Goal: Information Seeking & Learning: Understand process/instructions

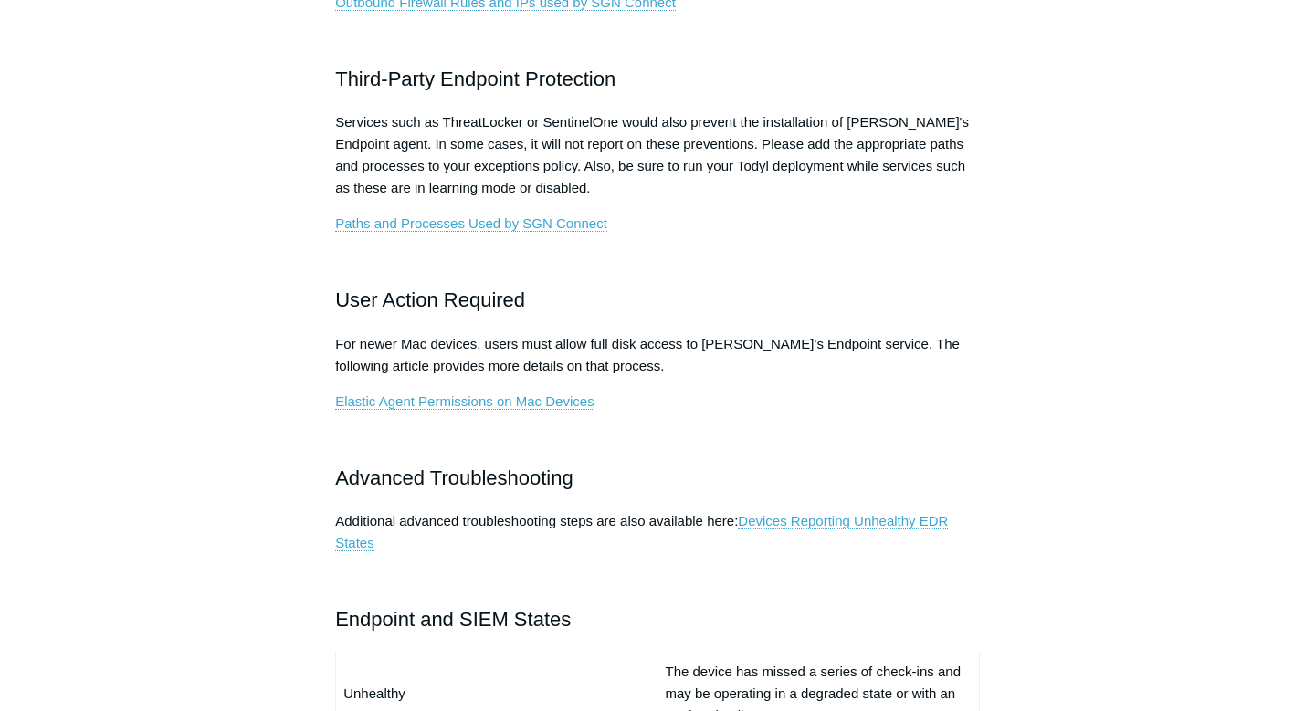
scroll to position [883, 0]
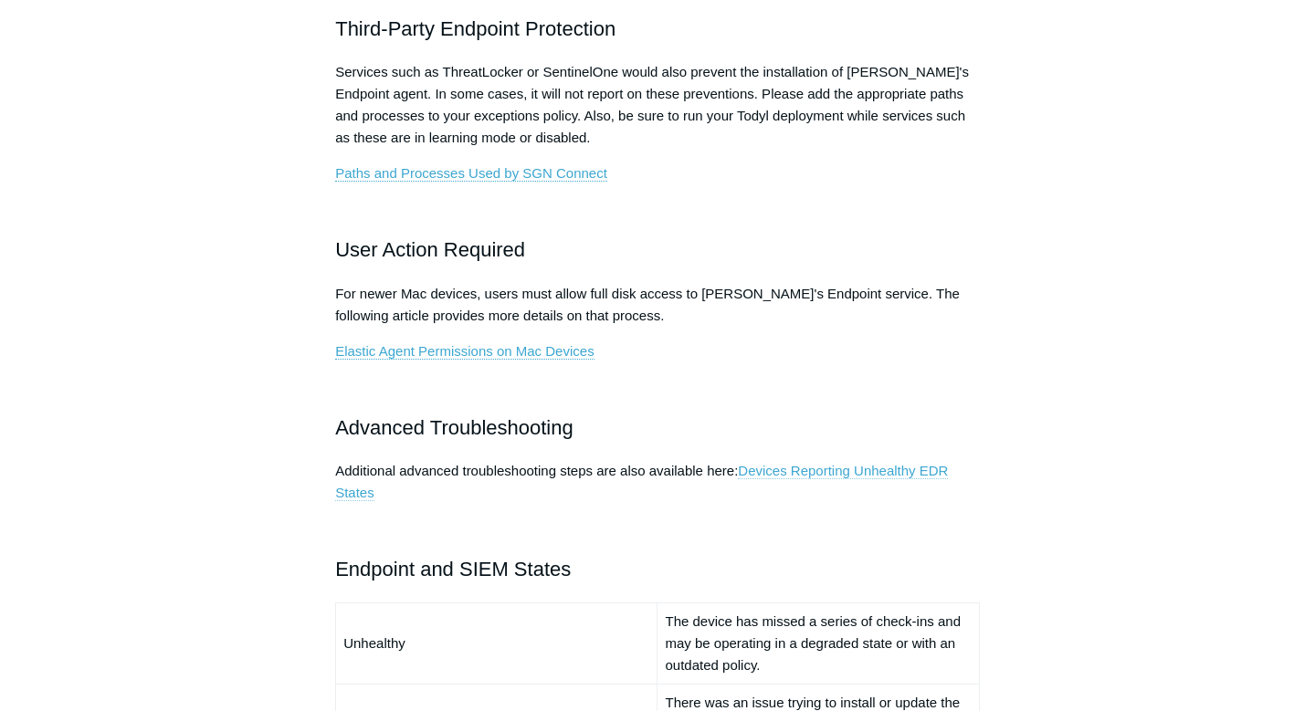
click at [814, 475] on link "Devices Reporting Unhealthy EDR States" at bounding box center [641, 482] width 613 height 38
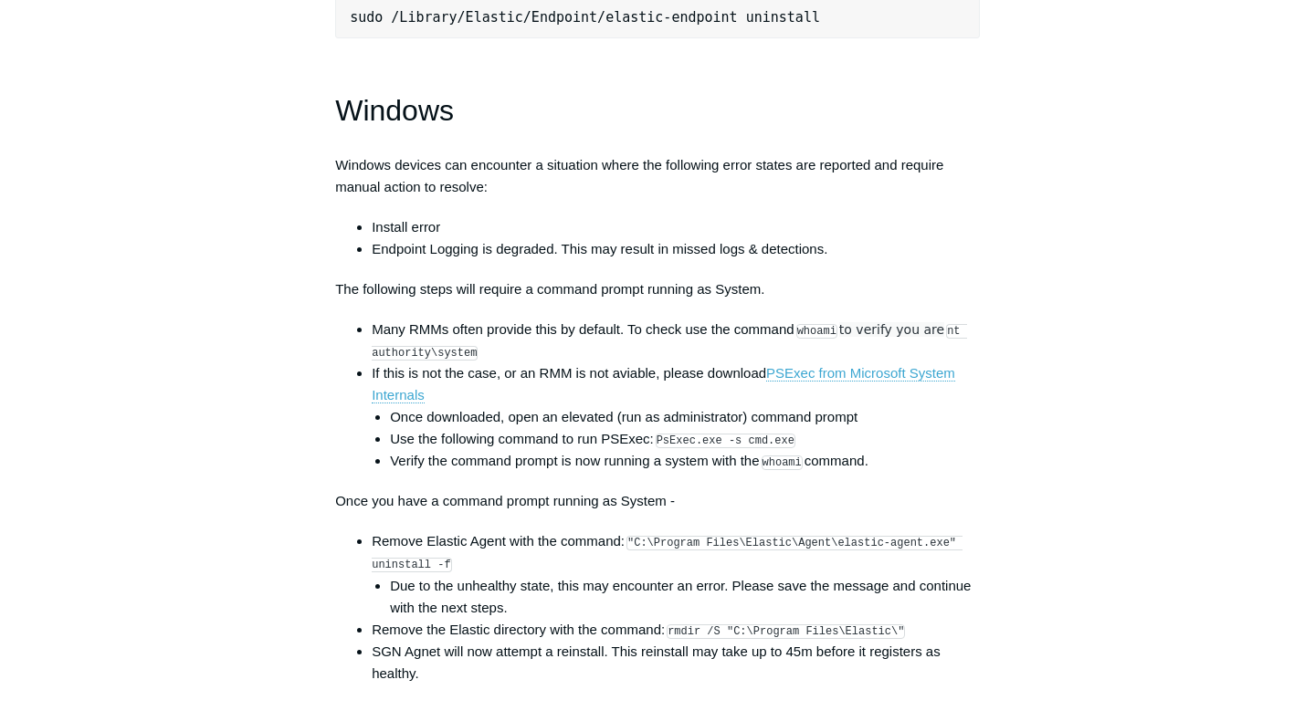
scroll to position [2576, 0]
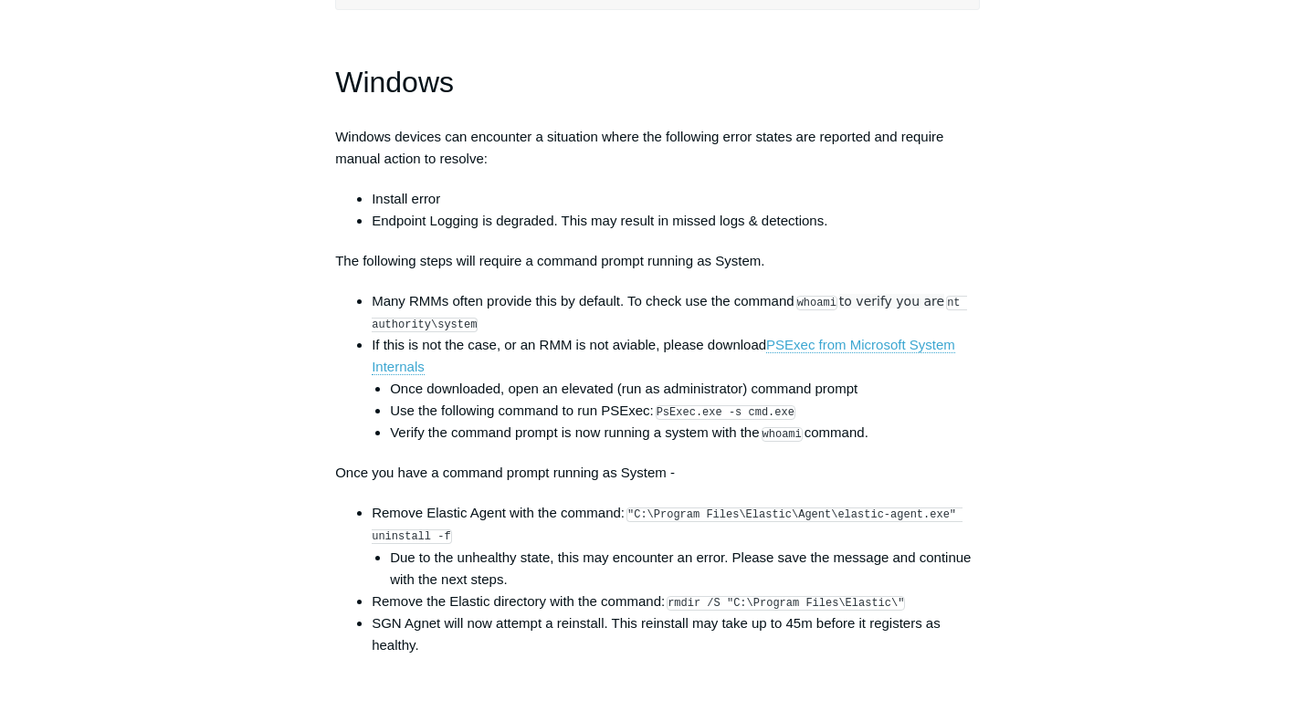
click at [953, 324] on code "nt authority\system" at bounding box center [669, 314] width 595 height 37
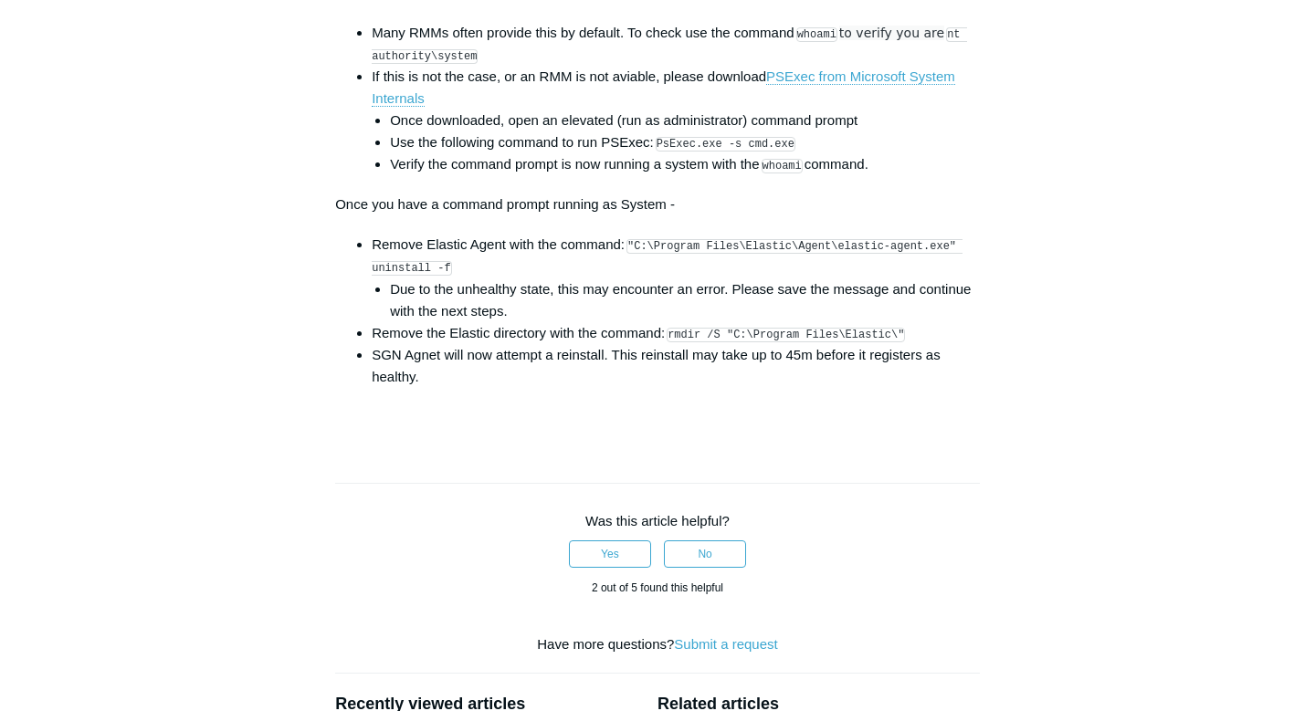
scroll to position [2846, 0]
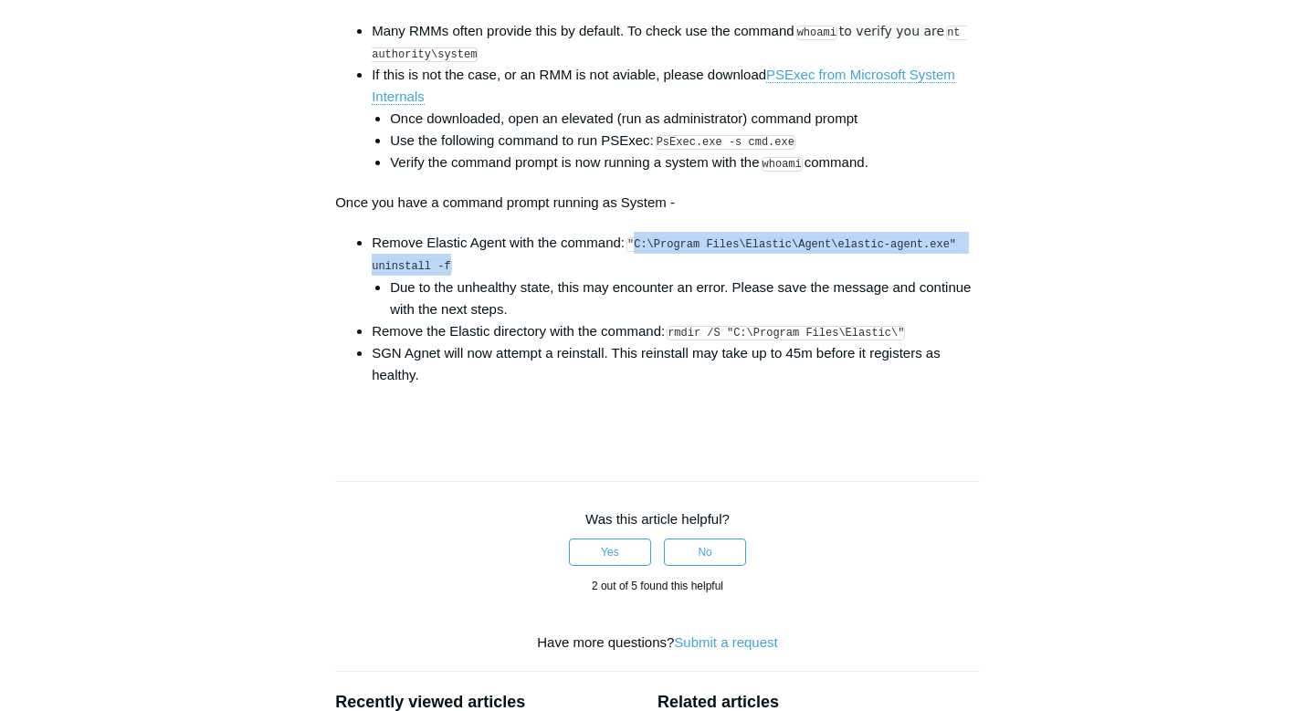
drag, startPoint x: 641, startPoint y: 263, endPoint x: 657, endPoint y: 284, distance: 26.7
click at [657, 284] on li "Remove Elastic Agent with the command: "C:\Program Files\Elastic\Agent\elastic-…" at bounding box center [676, 276] width 608 height 88
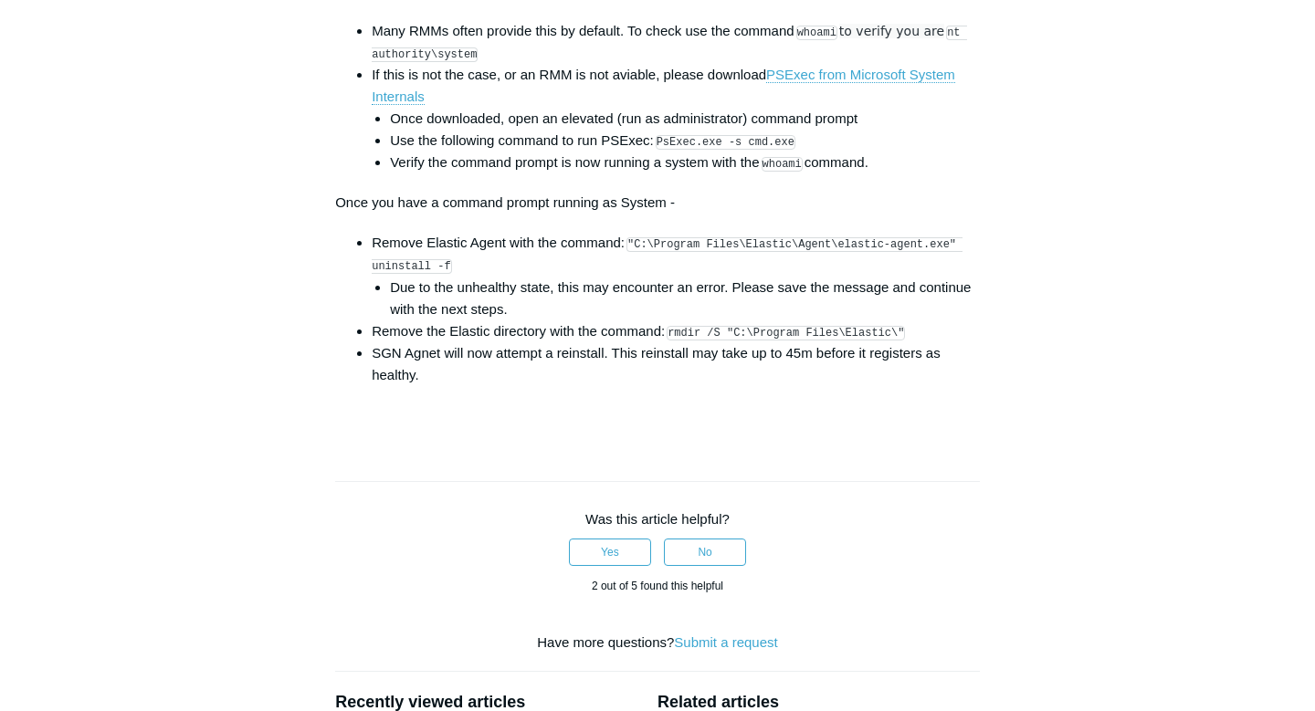
click at [634, 261] on code ""C:\Program Files\Elastic\Agent\elastic-agent.exe" uninstall -f" at bounding box center [667, 255] width 591 height 37
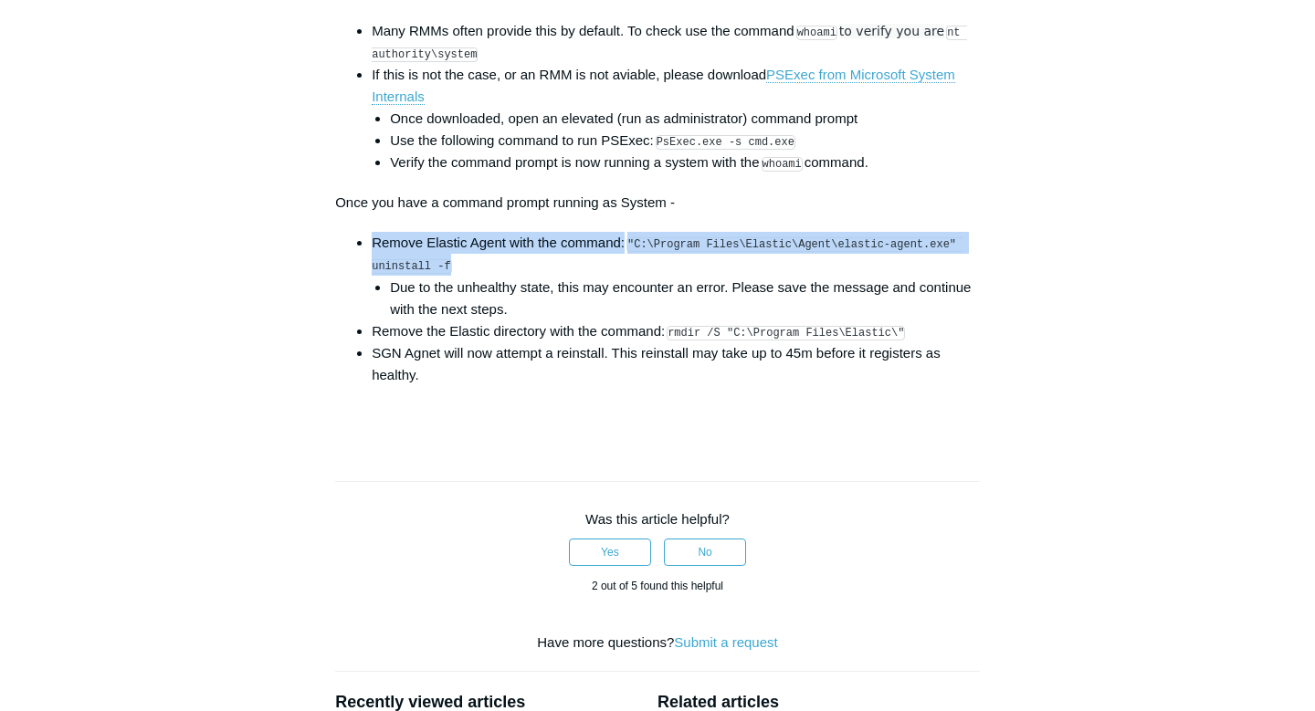
drag, startPoint x: 632, startPoint y: 261, endPoint x: 676, endPoint y: 280, distance: 47.8
click at [676, 280] on li "Remove Elastic Agent with the command: "C:\Program Files\Elastic\Agent\elastic-…" at bounding box center [676, 276] width 608 height 88
drag, startPoint x: 635, startPoint y: 263, endPoint x: 449, endPoint y: 290, distance: 188.3
click at [449, 274] on code ""C:\Program Files\Elastic\Agent\elastic-agent.exe" uninstall -f" at bounding box center [667, 255] width 591 height 37
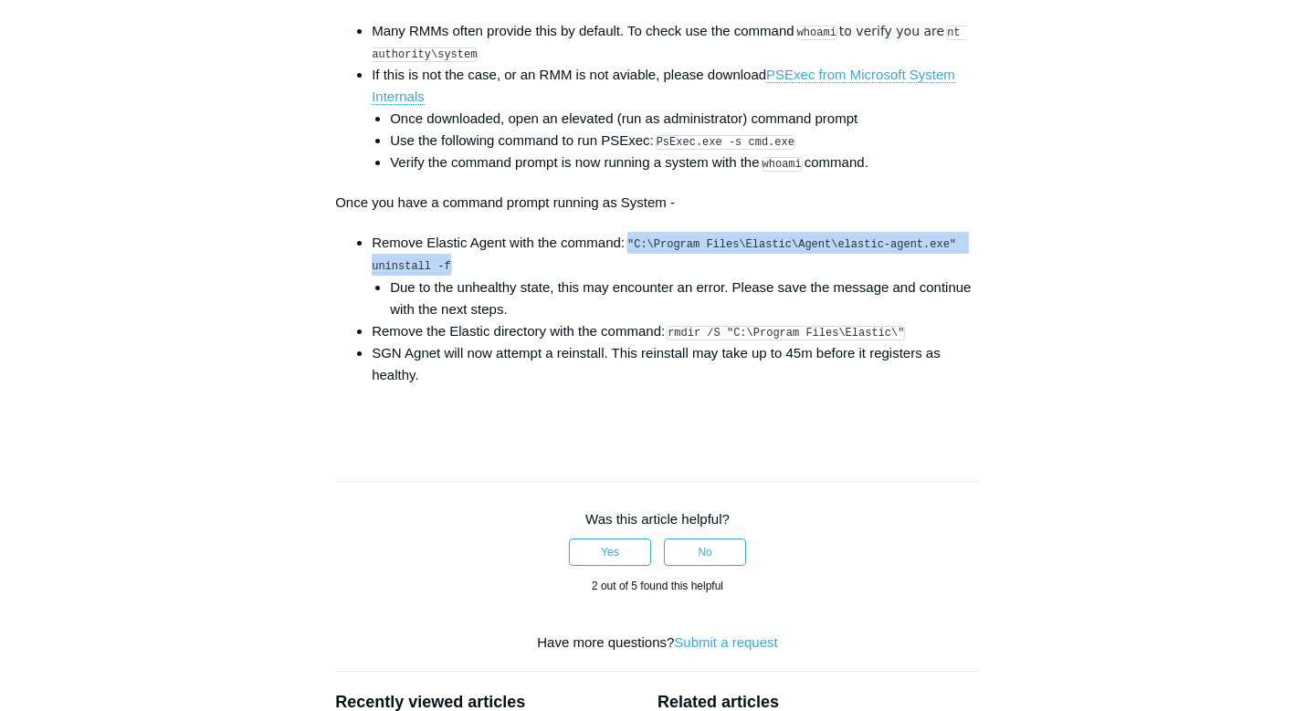
copy code ""C:\Program Files\Elastic\Agent\elastic-agent.exe" uninstall -f"
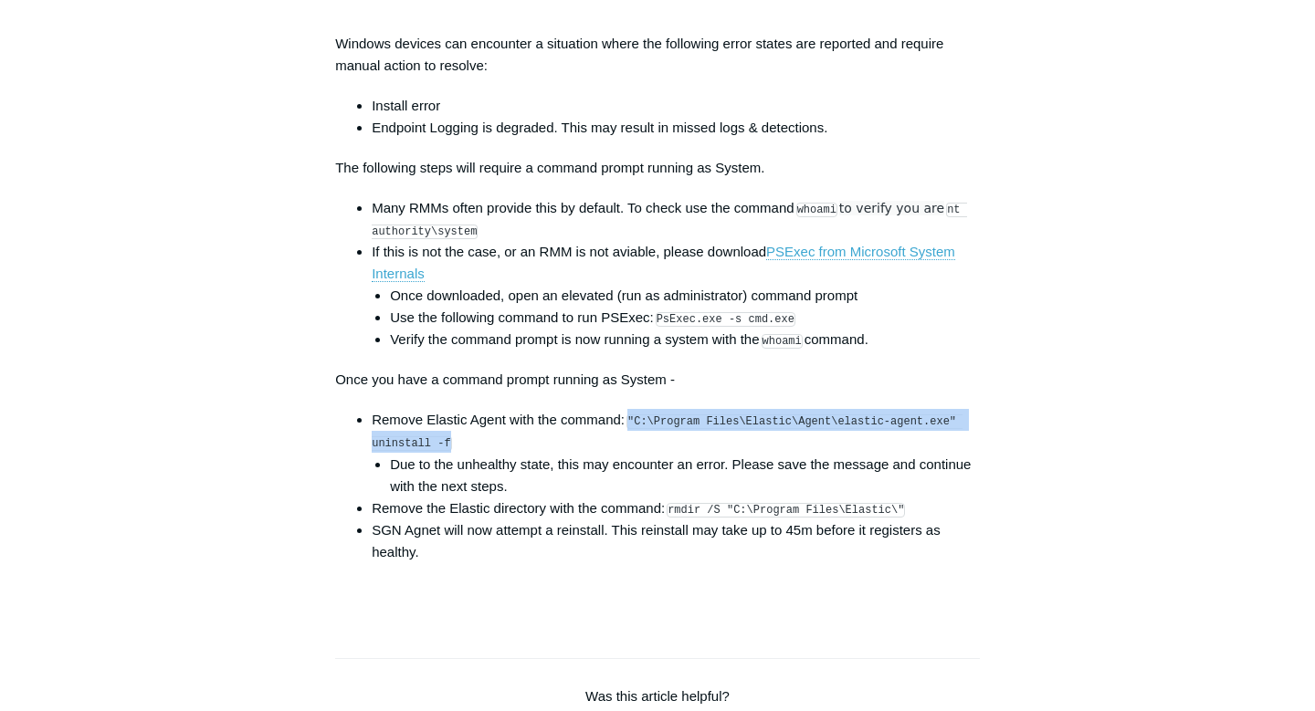
scroll to position [2679, 0]
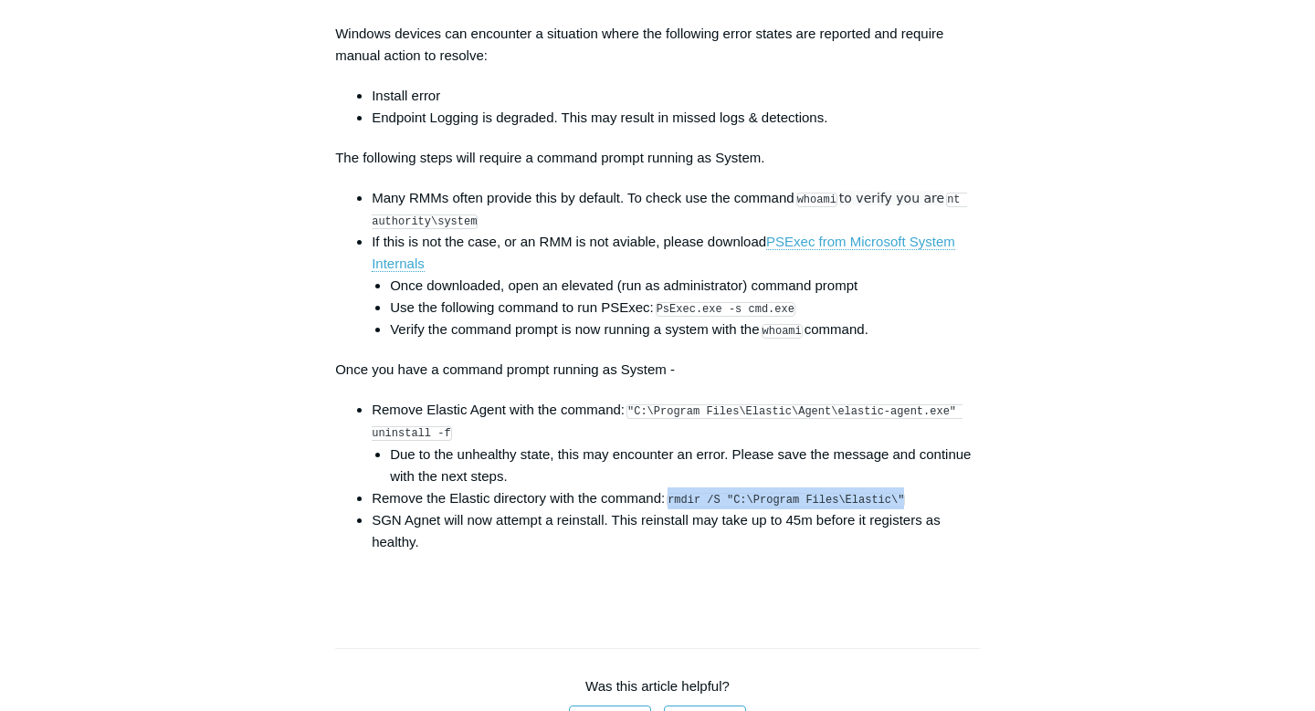
drag, startPoint x: 913, startPoint y: 519, endPoint x: 677, endPoint y: 521, distance: 236.5
click at [677, 508] on code "rmdir /S "C:\Program Files\Elastic\"" at bounding box center [785, 500] width 238 height 15
copy code "rmdir /S "C:\Program Files\Elastic\""
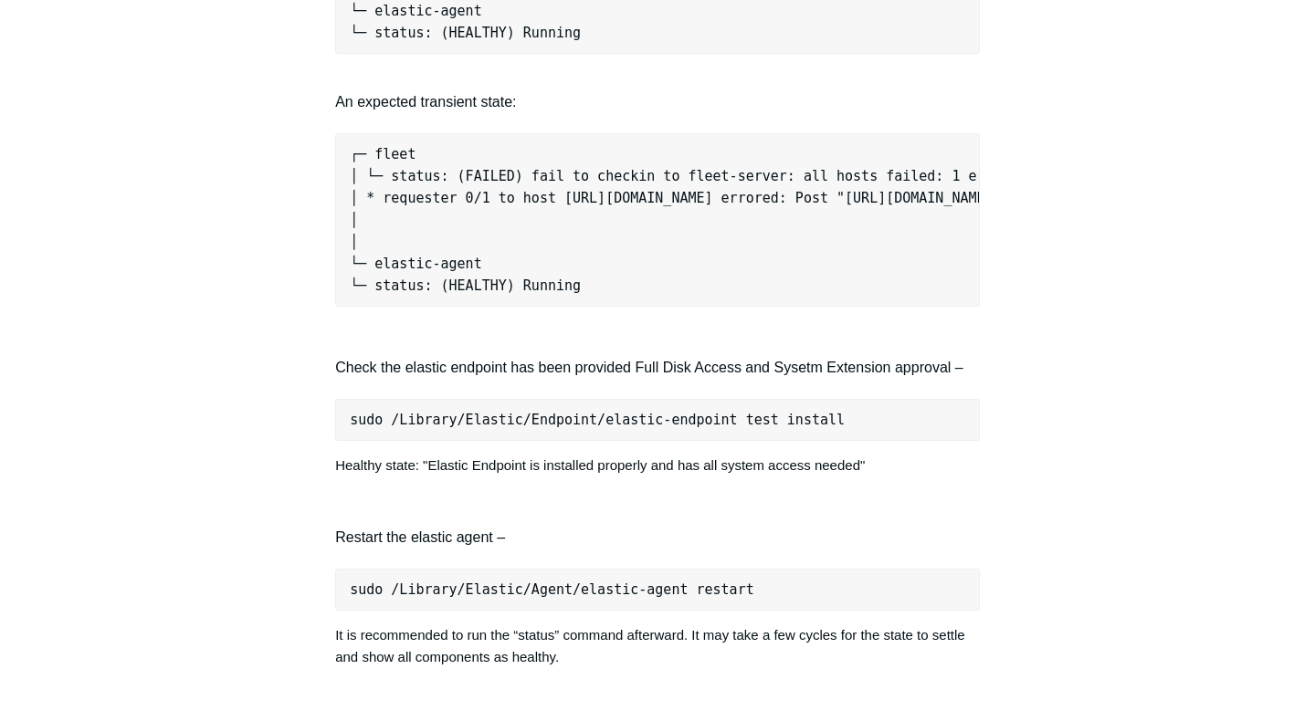
scroll to position [1286, 0]
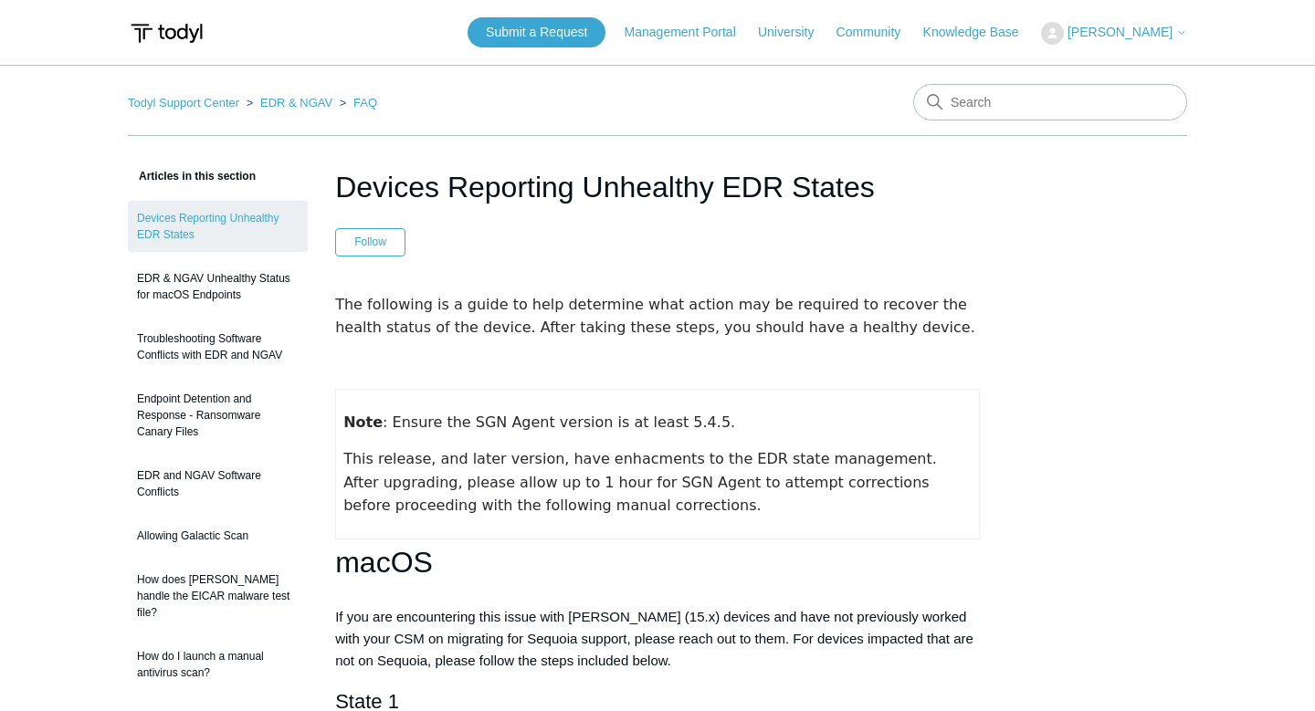
scroll to position [1286, 0]
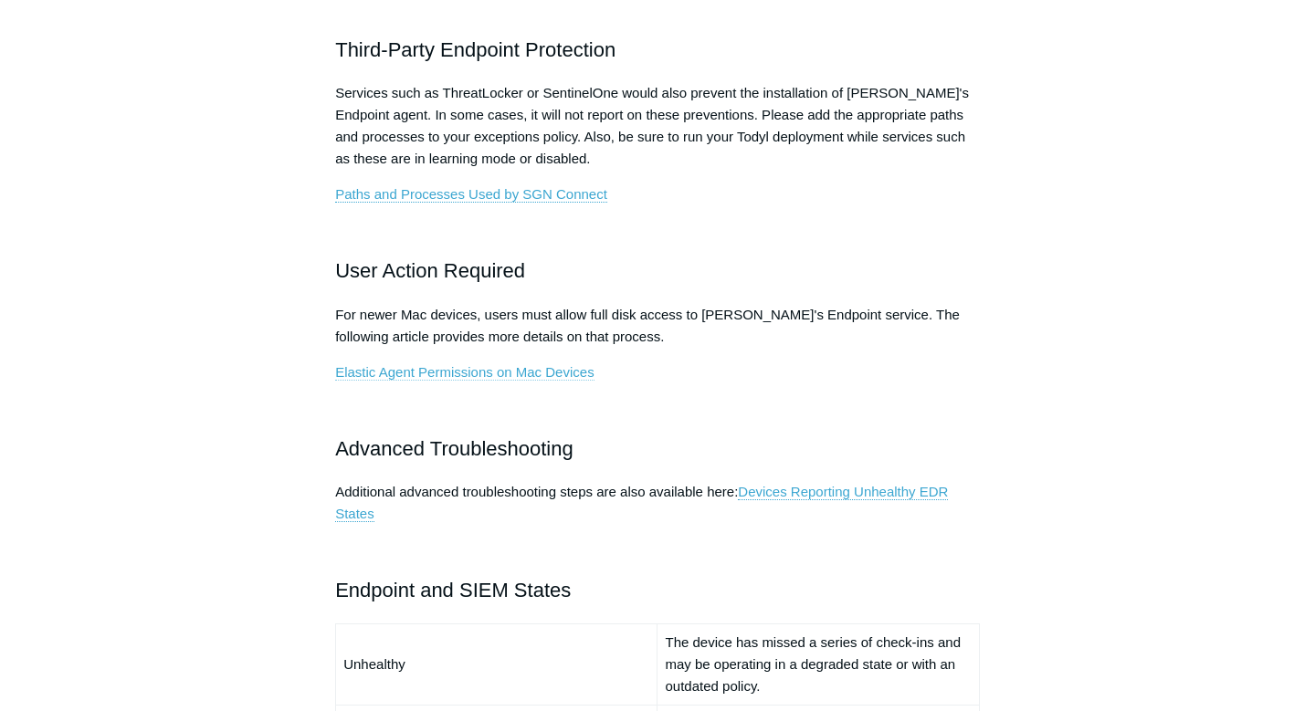
scroll to position [887, 0]
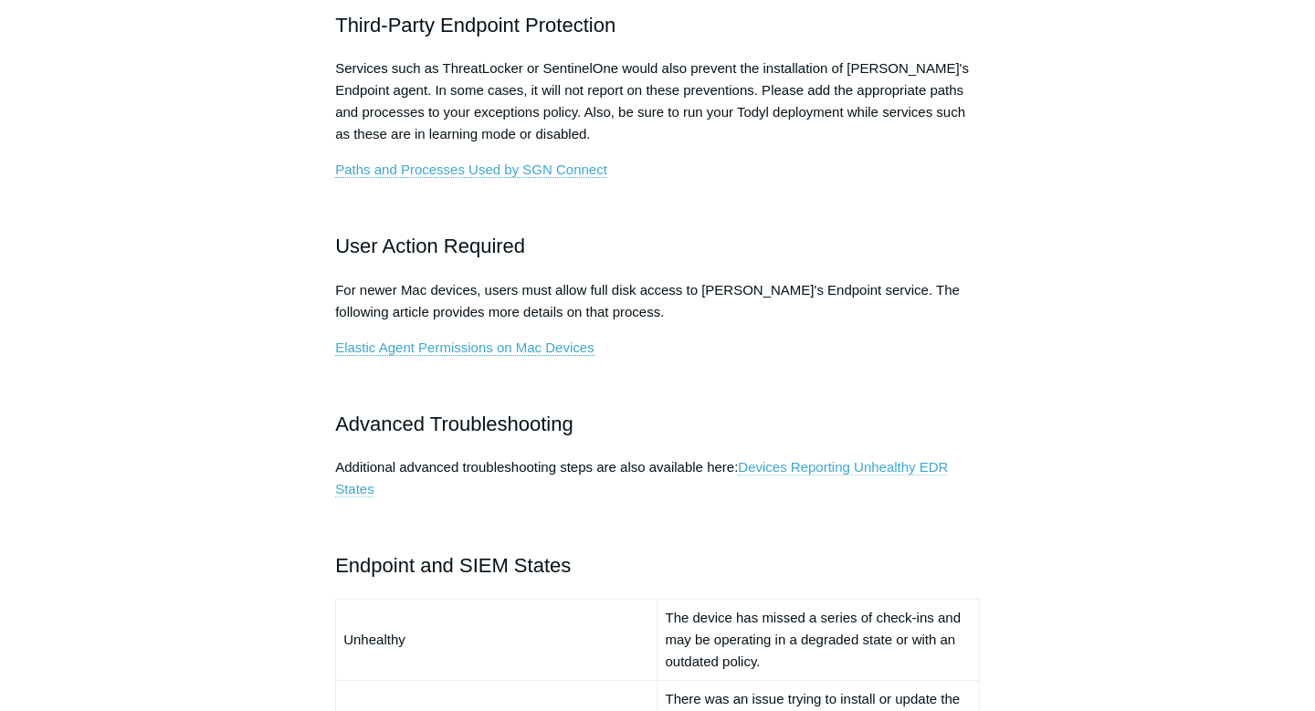
click at [823, 472] on link "Devices Reporting Unhealthy EDR States" at bounding box center [641, 478] width 613 height 38
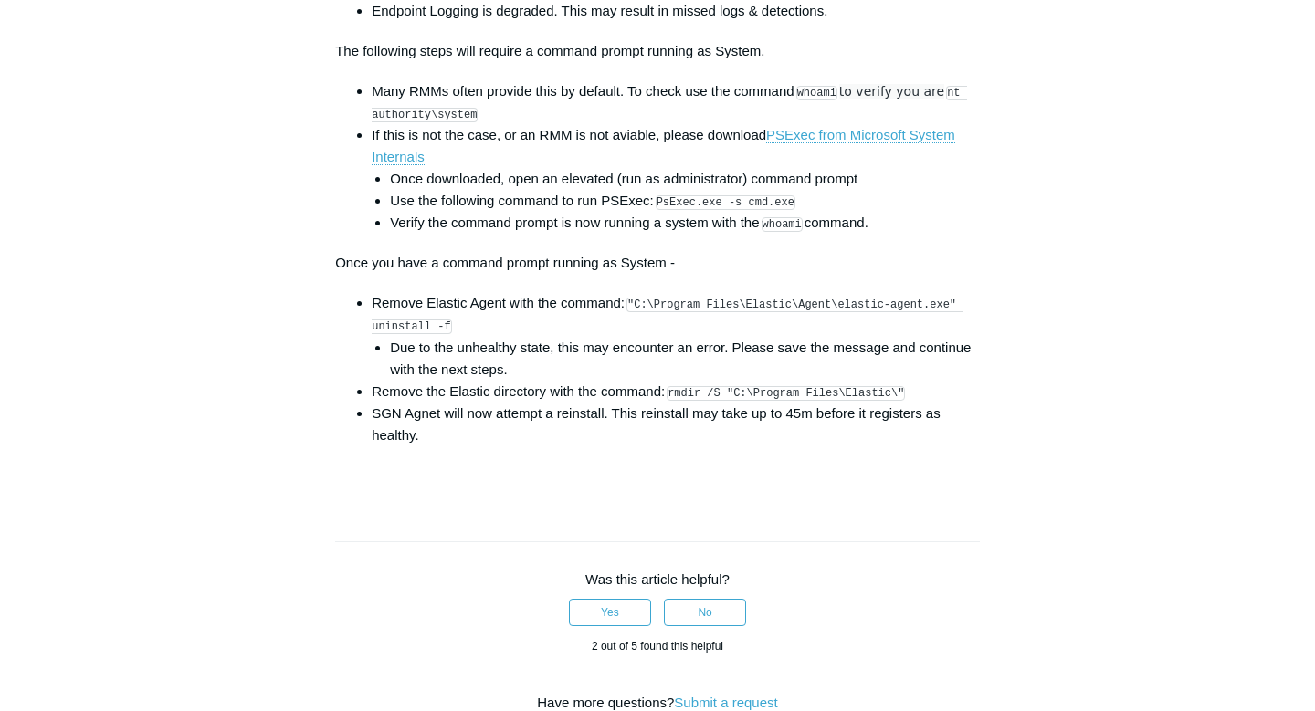
scroll to position [2788, 0]
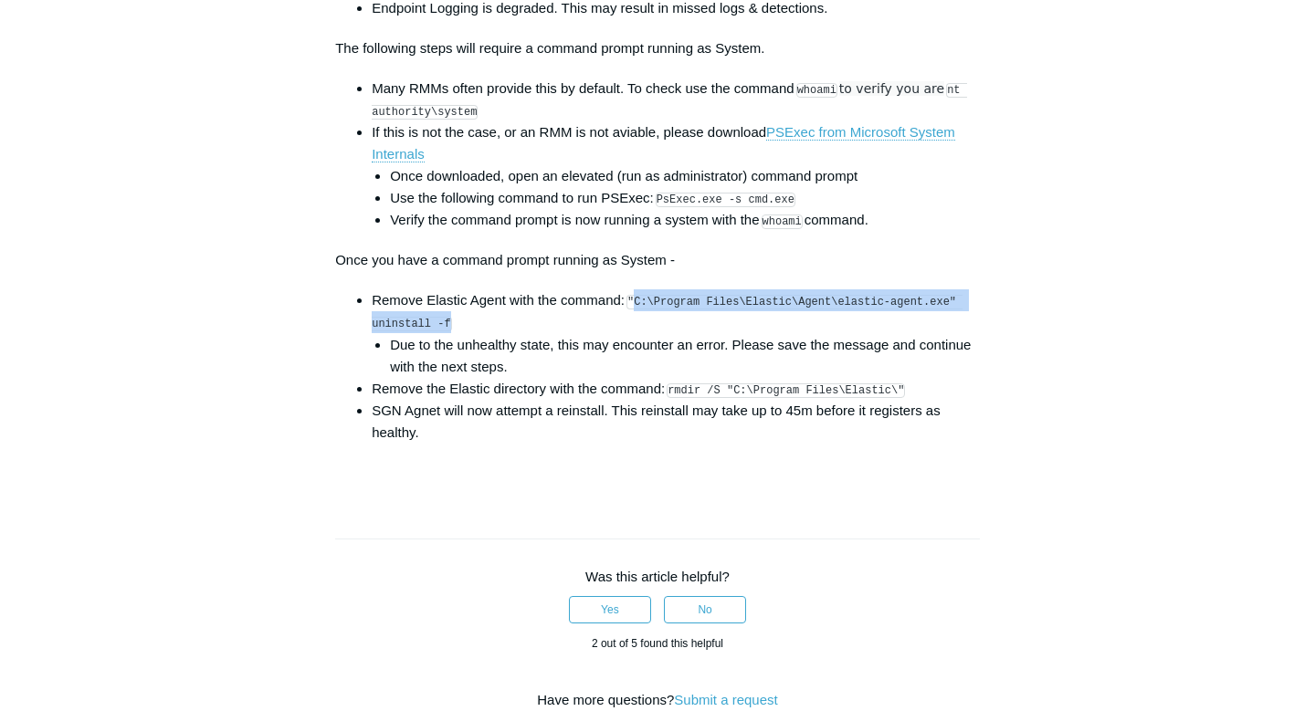
drag, startPoint x: 640, startPoint y: 321, endPoint x: 453, endPoint y: 340, distance: 188.1
click at [453, 340] on li "Remove Elastic Agent with the command: "C:\Program Files\Elastic\Agent\elastic-…" at bounding box center [676, 333] width 608 height 88
copy code "C:\Program Files\Elastic\Agent\elastic-agent.exe" uninstall -f"
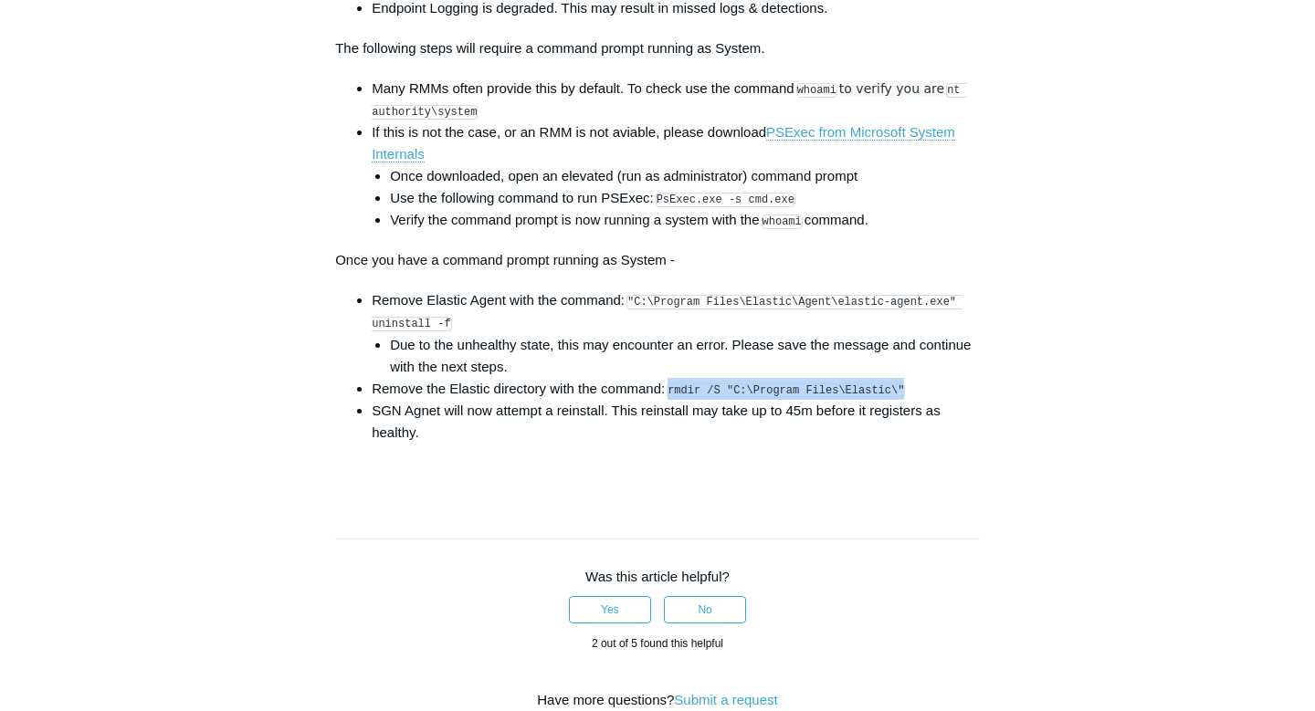
drag, startPoint x: 678, startPoint y: 409, endPoint x: 917, endPoint y: 410, distance: 238.3
click at [918, 400] on li "Remove the Elastic directory with the command: rmdir /S "C:\Program Files\Elast…" at bounding box center [676, 389] width 608 height 22
copy code "rmdir /S "C:\Program Files\Elastic\""
